Goal: Book appointment/travel/reservation

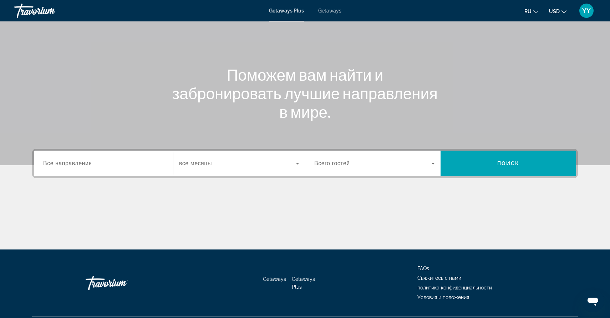
scroll to position [62, 0]
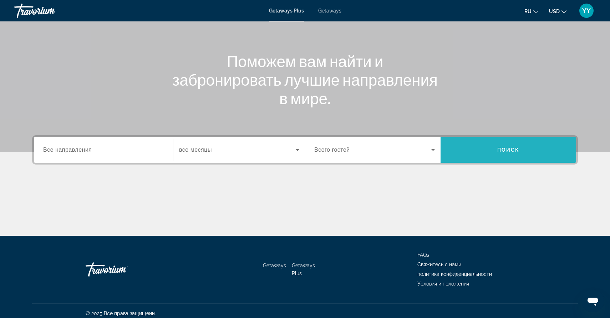
click at [510, 149] on span "Поиск" at bounding box center [508, 150] width 22 height 6
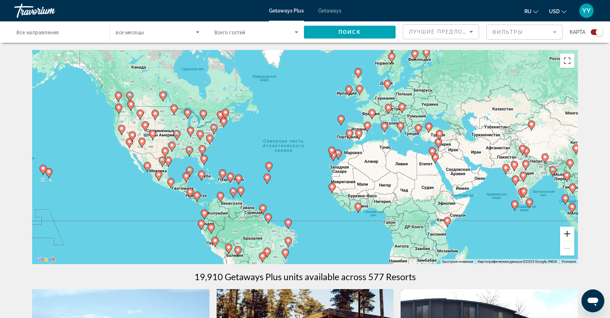
click at [566, 233] on button "Увеличить" at bounding box center [567, 233] width 14 height 14
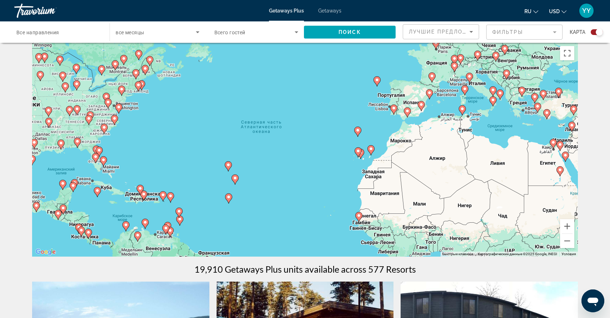
scroll to position [7, 0]
click at [567, 242] on button "Уменьшить" at bounding box center [567, 241] width 14 height 14
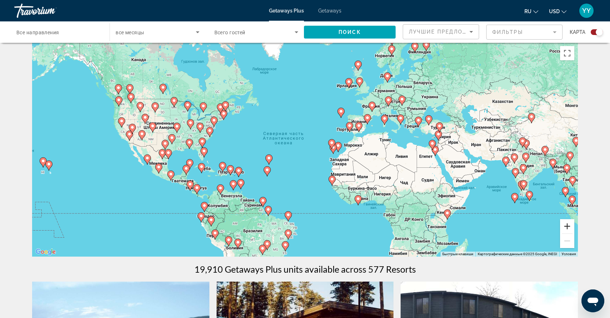
click at [567, 226] on button "Увеличить" at bounding box center [567, 226] width 14 height 14
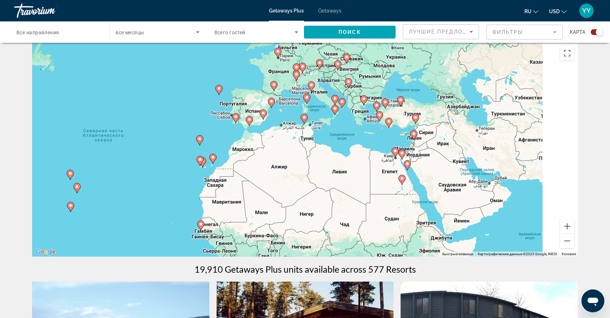
drag, startPoint x: 485, startPoint y: 182, endPoint x: 317, endPoint y: 193, distance: 168.3
click at [317, 193] on div "Чтобы активировать перетаскивание с помощью клавиатуры, нажмите Alt + Ввод. Пос…" at bounding box center [305, 149] width 546 height 214
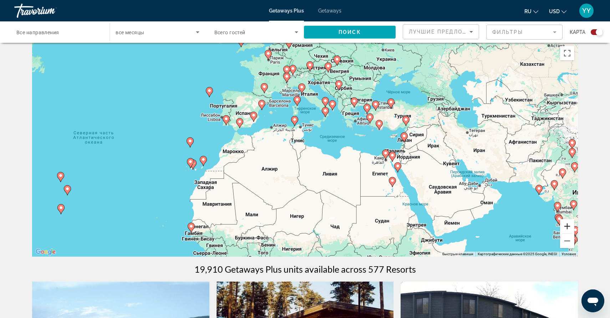
click at [568, 223] on button "Увеличить" at bounding box center [567, 226] width 14 height 14
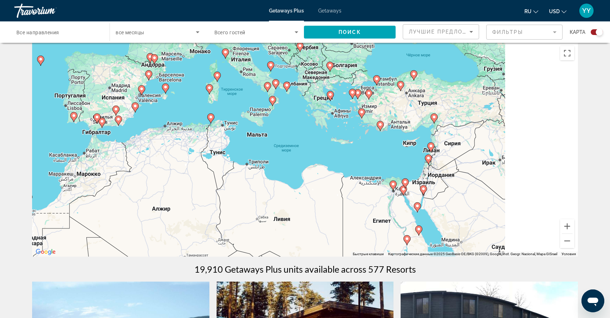
drag, startPoint x: 508, startPoint y: 168, endPoint x: 394, endPoint y: 209, distance: 121.4
click at [394, 209] on div "Чтобы активировать перетаскивание с помощью клавиатуры, нажмите Alt + Ввод. Пос…" at bounding box center [305, 149] width 546 height 214
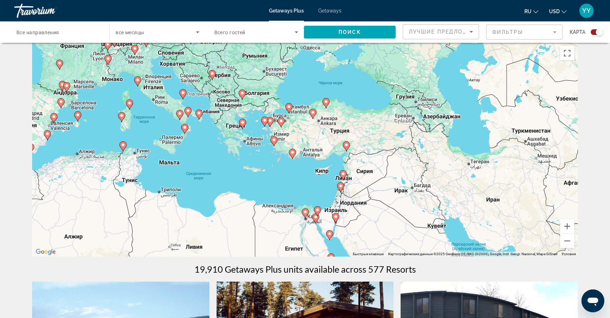
drag, startPoint x: 480, startPoint y: 163, endPoint x: 316, endPoint y: 158, distance: 164.1
click at [316, 158] on div "Чтобы активировать перетаскивание с помощью клавиатуры, нажмите Alt + Ввод. Пос…" at bounding box center [305, 149] width 546 height 214
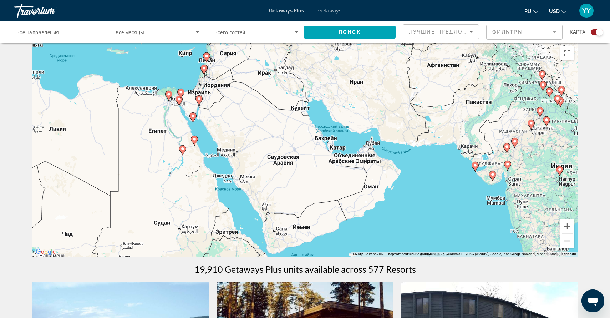
drag, startPoint x: 379, startPoint y: 174, endPoint x: 384, endPoint y: 62, distance: 112.4
click at [384, 62] on div "Чтобы активировать перетаскивание с помощью клавиатуры, нажмите Alt + Ввод. Пос…" at bounding box center [305, 149] width 546 height 214
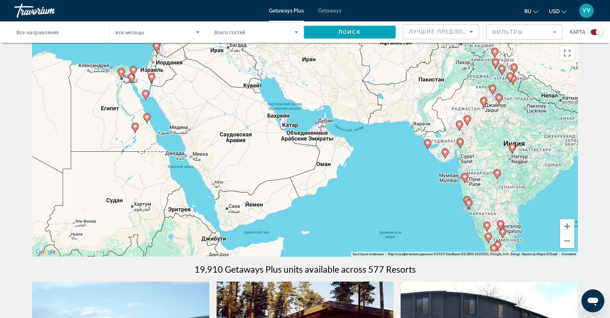
drag, startPoint x: 423, startPoint y: 118, endPoint x: 385, endPoint y: 97, distance: 42.9
click at [385, 97] on div "Чтобы активировать перетаскивание с помощью клавиатуры, нажмите Alt + Ввод. Пос…" at bounding box center [305, 149] width 546 height 214
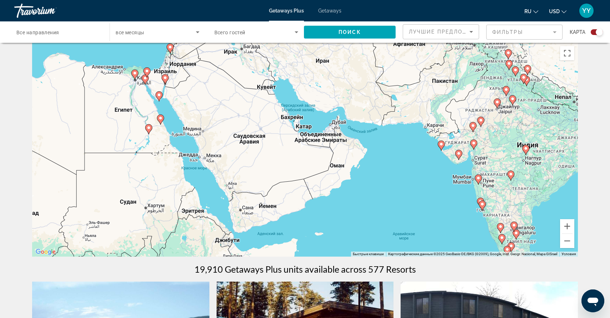
click at [336, 127] on div "Чтобы активировать перетаскивание с помощью клавиатуры, нажмите Alt + Ввод. Пос…" at bounding box center [305, 149] width 546 height 214
click at [334, 125] on div "Чтобы активировать перетаскивание с помощью клавиатуры, нажмите Alt + Ввод. Пос…" at bounding box center [305, 149] width 546 height 214
click at [567, 241] on button "Уменьшить" at bounding box center [567, 241] width 14 height 14
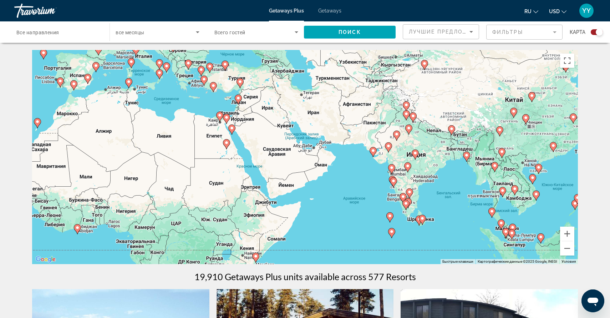
scroll to position [1, 0]
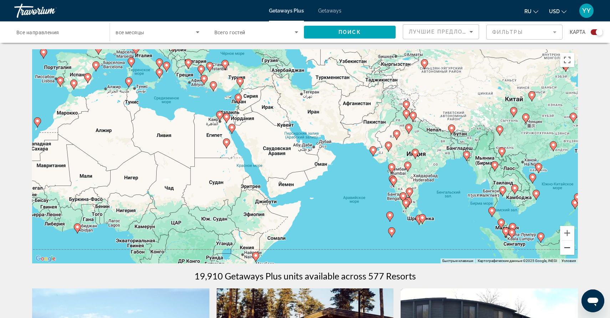
click at [567, 248] on button "Уменьшить" at bounding box center [567, 247] width 14 height 14
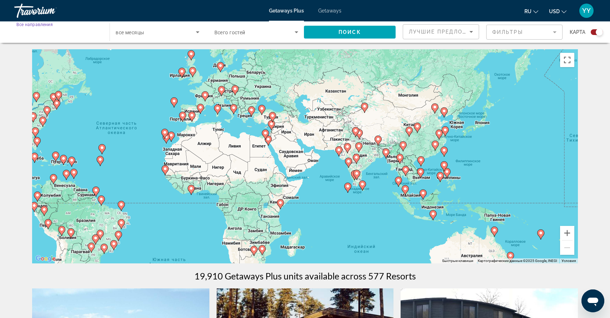
click at [60, 30] on input "Destination Все направления" at bounding box center [58, 32] width 84 height 9
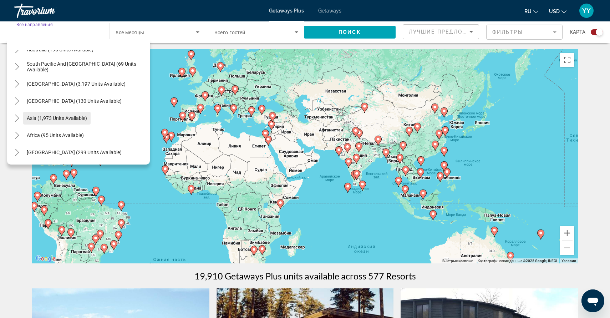
scroll to position [116, 0]
click at [60, 151] on span "[GEOGRAPHIC_DATA] (299 units available)" at bounding box center [74, 152] width 95 height 6
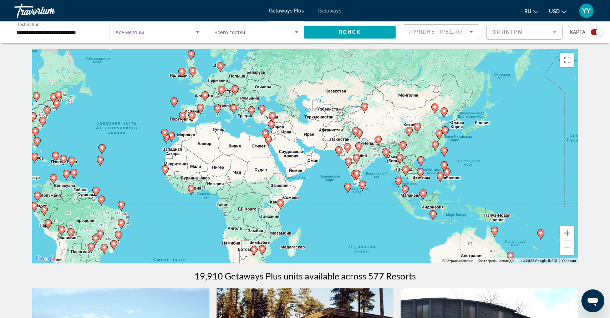
click at [195, 32] on icon "Search widget" at bounding box center [197, 32] width 9 height 9
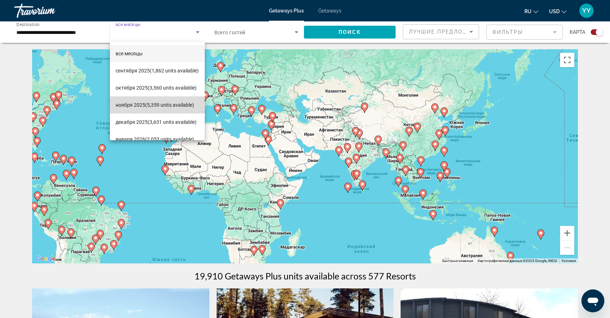
click at [181, 104] on span "[DATE] (5,359 units available)" at bounding box center [155, 105] width 78 height 9
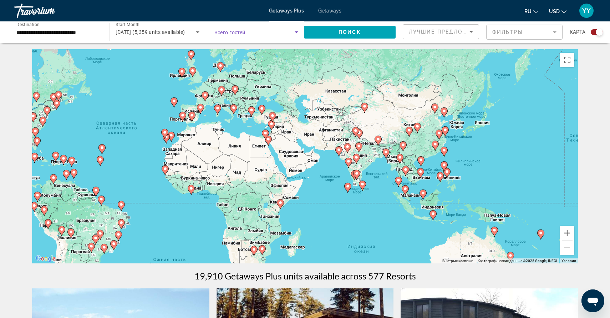
click at [296, 34] on icon "Search widget" at bounding box center [296, 32] width 9 height 9
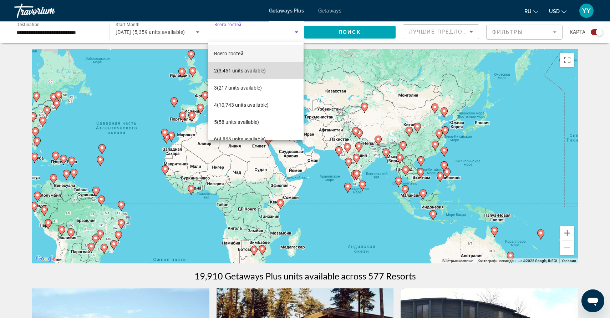
click at [254, 68] on span "2 (3,451 units available)" at bounding box center [240, 70] width 52 height 9
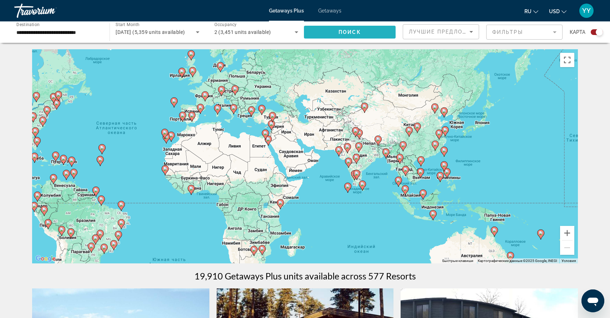
click at [346, 33] on span "Поиск" at bounding box center [349, 32] width 22 height 6
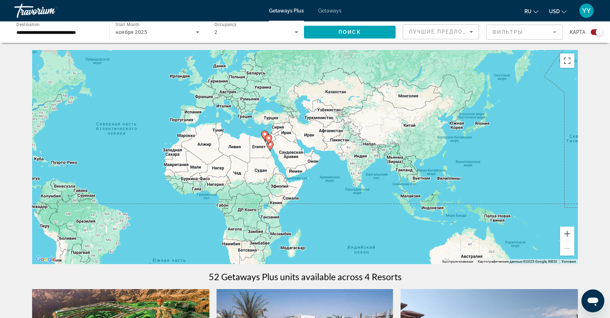
click at [265, 133] on image "Main content" at bounding box center [264, 134] width 4 height 4
type input "**********"
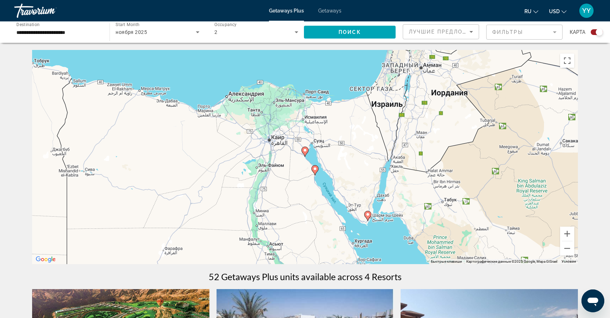
click at [304, 151] on image "Main content" at bounding box center [305, 150] width 4 height 4
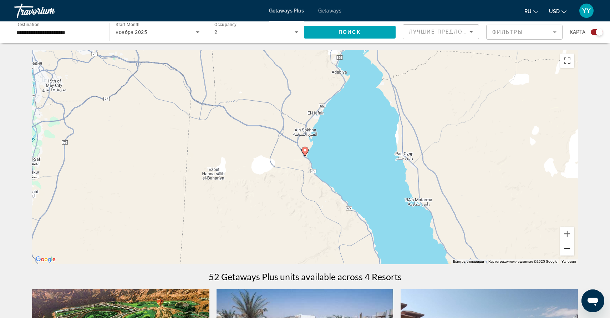
click at [566, 249] on button "Уменьшить" at bounding box center [567, 248] width 14 height 14
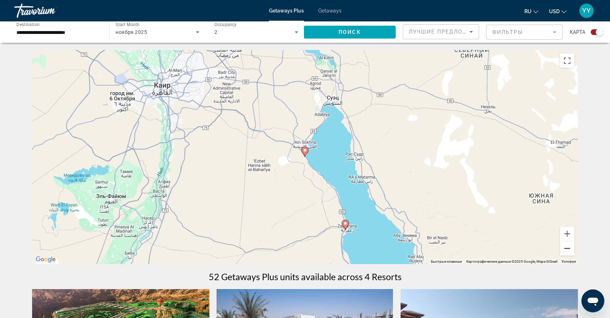
click at [566, 249] on button "Уменьшить" at bounding box center [567, 248] width 14 height 14
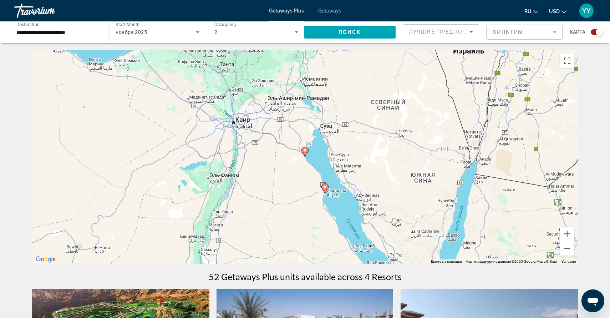
click at [325, 186] on image "Main content" at bounding box center [325, 187] width 4 height 4
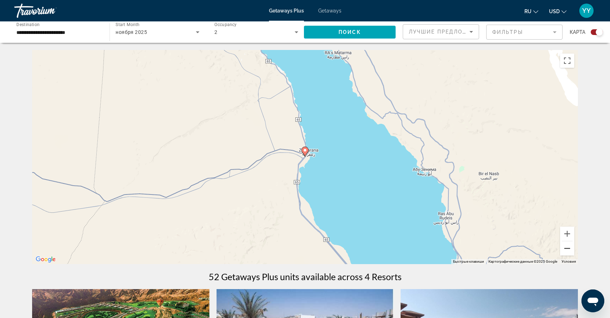
click at [565, 247] on button "Уменьшить" at bounding box center [567, 248] width 14 height 14
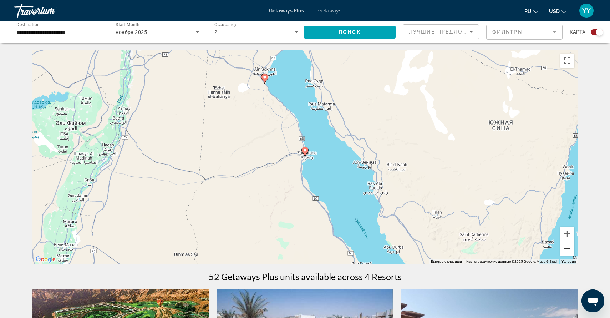
click at [565, 247] on button "Уменьшить" at bounding box center [567, 248] width 14 height 14
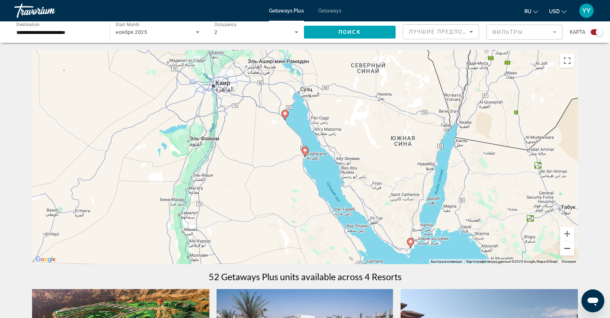
click at [565, 248] on button "Уменьшить" at bounding box center [567, 248] width 14 height 14
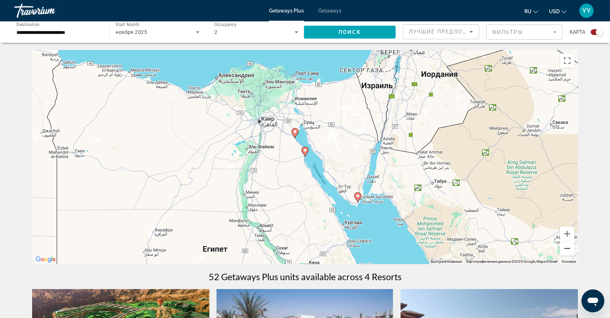
click at [565, 248] on button "Уменьшить" at bounding box center [567, 248] width 14 height 14
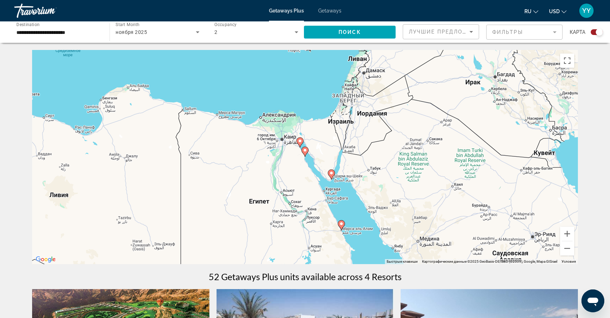
click at [10, 9] on div "Getaways Plus Getaways ru English Español Français Italiano Português русский U…" at bounding box center [305, 10] width 610 height 19
click at [36, 9] on div "Travorium" at bounding box center [49, 10] width 71 height 19
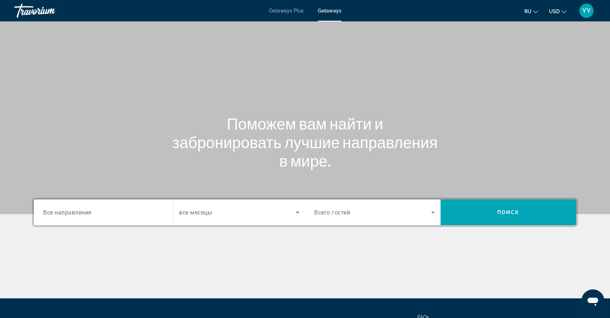
click at [8, 11] on div "Getaways Plus Getaways ru English Español Français Italiano Português русский U…" at bounding box center [305, 10] width 610 height 19
click at [28, 7] on div "Travorium" at bounding box center [49, 10] width 71 height 19
